Goal: Task Accomplishment & Management: Complete application form

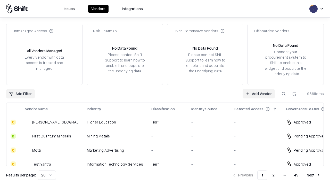
click at [259, 93] on link "Add Vendor" at bounding box center [259, 93] width 32 height 9
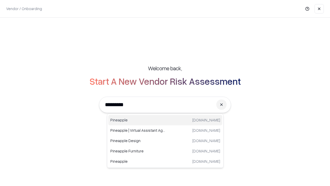
click at [165, 120] on div "Pineapple [DOMAIN_NAME]" at bounding box center [165, 120] width 114 height 10
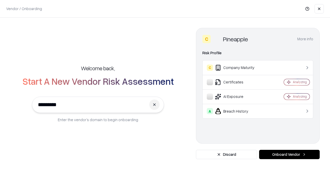
type input "*********"
click at [289, 154] on button "Onboard Vendor" at bounding box center [289, 154] width 61 height 9
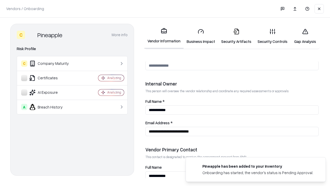
scroll to position [267, 0]
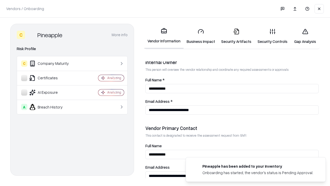
click at [201, 36] on link "Business Impact" at bounding box center [201, 36] width 35 height 24
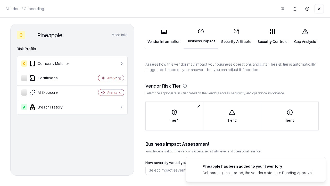
click at [305, 36] on link "Gap Analysis" at bounding box center [305, 36] width 29 height 24
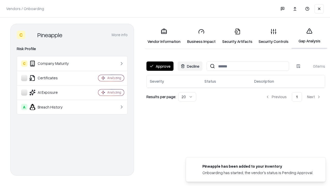
click at [160, 66] on button "Approve" at bounding box center [159, 65] width 27 height 9
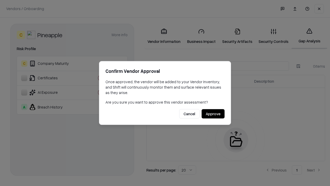
click at [213, 113] on button "Approve" at bounding box center [213, 113] width 23 height 9
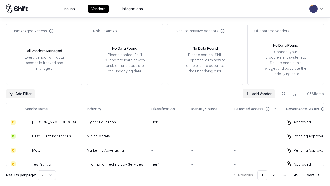
type input "*********"
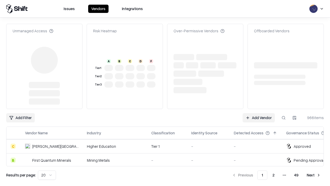
click at [259, 118] on link "Add Vendor" at bounding box center [259, 117] width 32 height 9
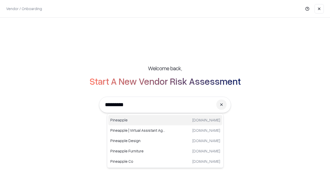
click at [165, 120] on div "Pineapple [DOMAIN_NAME]" at bounding box center [165, 120] width 114 height 10
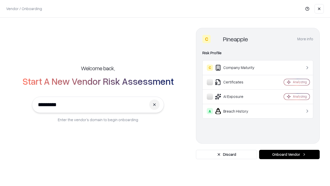
type input "*********"
click at [289, 154] on button "Onboard Vendor" at bounding box center [289, 154] width 61 height 9
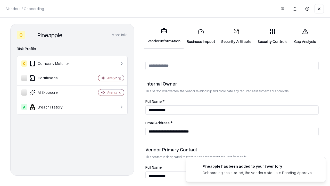
scroll to position [267, 0]
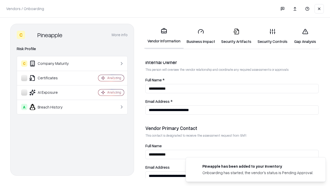
click at [305, 36] on link "Gap Analysis" at bounding box center [305, 36] width 29 height 24
